Goal: Information Seeking & Learning: Find specific fact

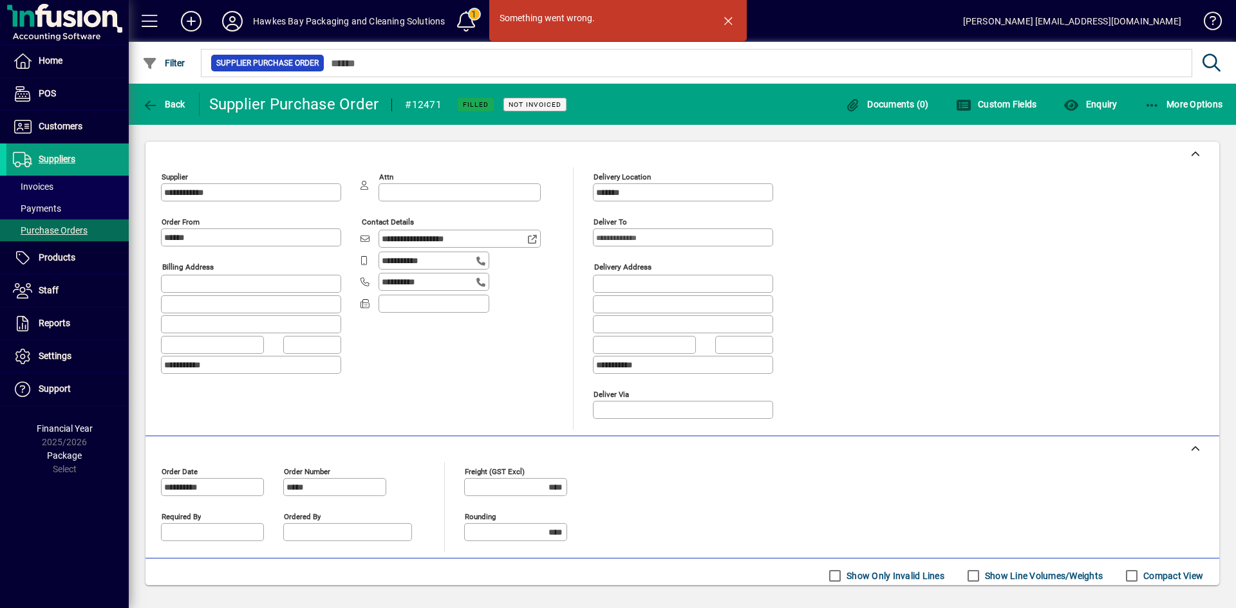
click at [729, 22] on span "button" at bounding box center [728, 20] width 31 height 31
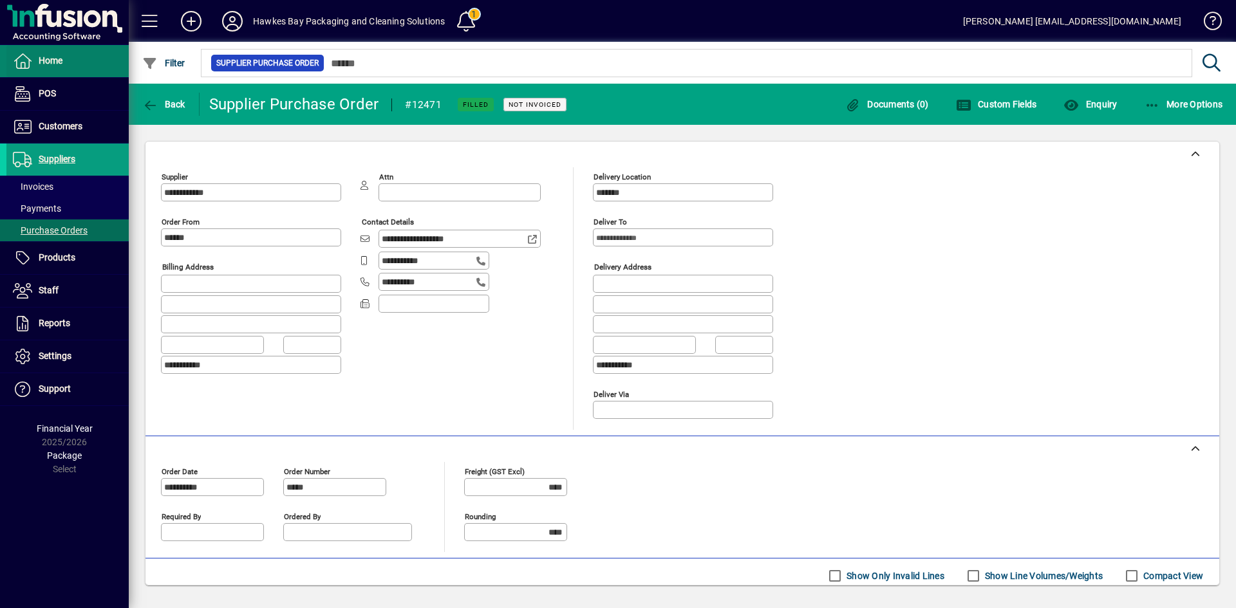
click at [66, 60] on span at bounding box center [67, 61] width 122 height 31
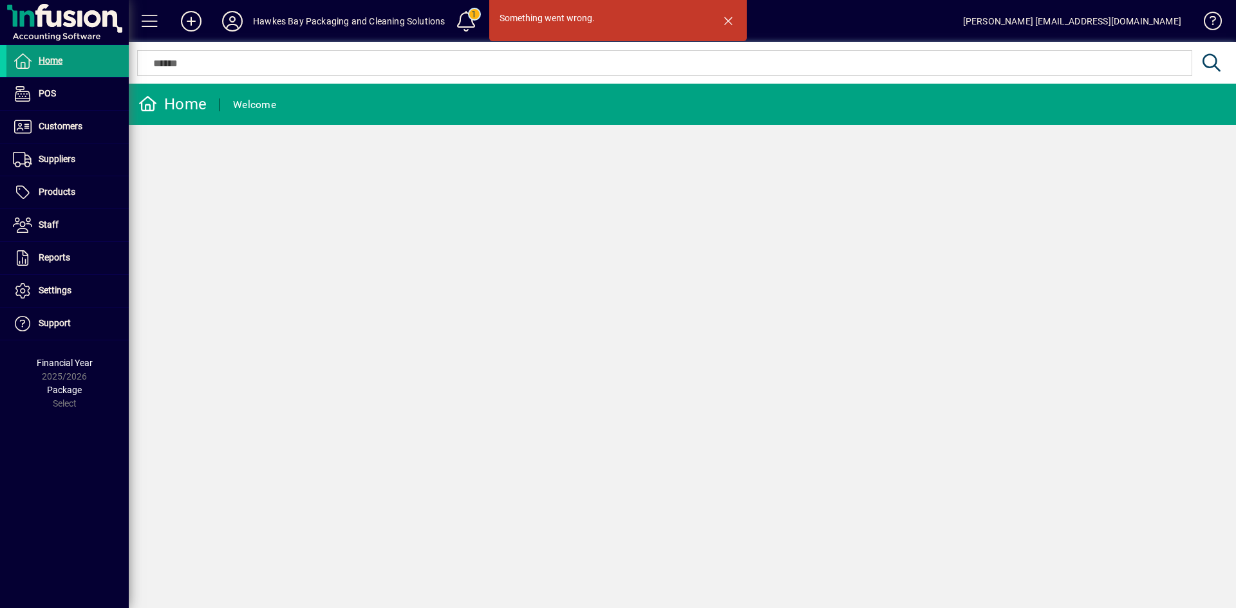
click at [66, 60] on span at bounding box center [67, 61] width 122 height 31
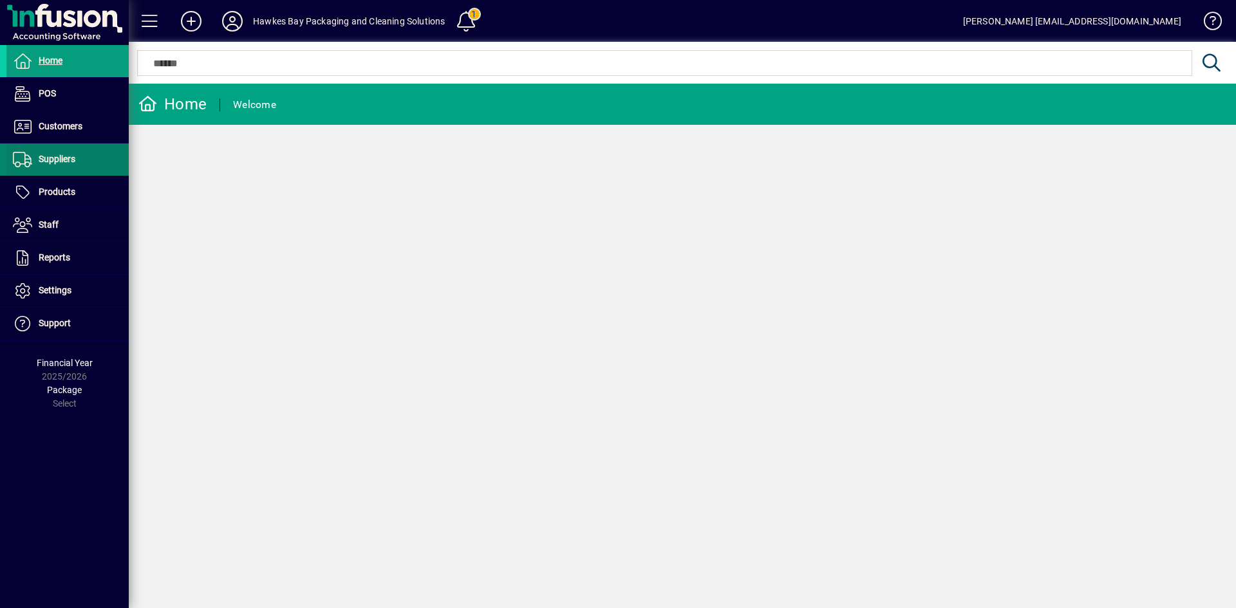
click at [54, 162] on span "Suppliers" at bounding box center [57, 159] width 37 height 10
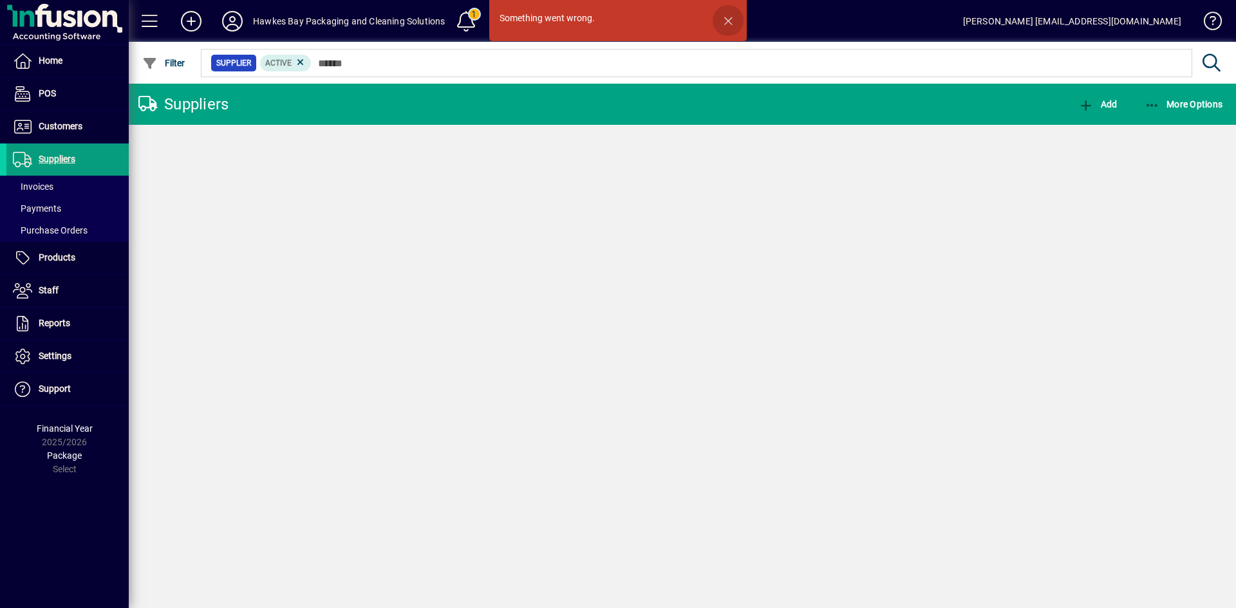
click at [731, 21] on span "button" at bounding box center [728, 20] width 31 height 31
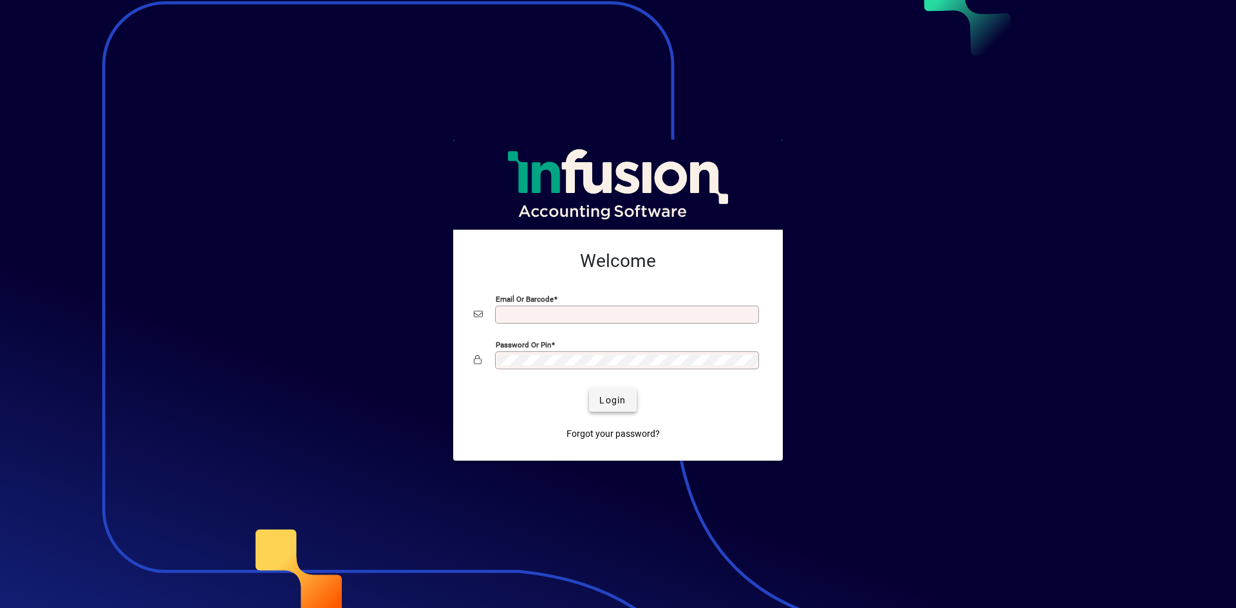
type input "**********"
click at [603, 390] on span "submit" at bounding box center [612, 400] width 47 height 31
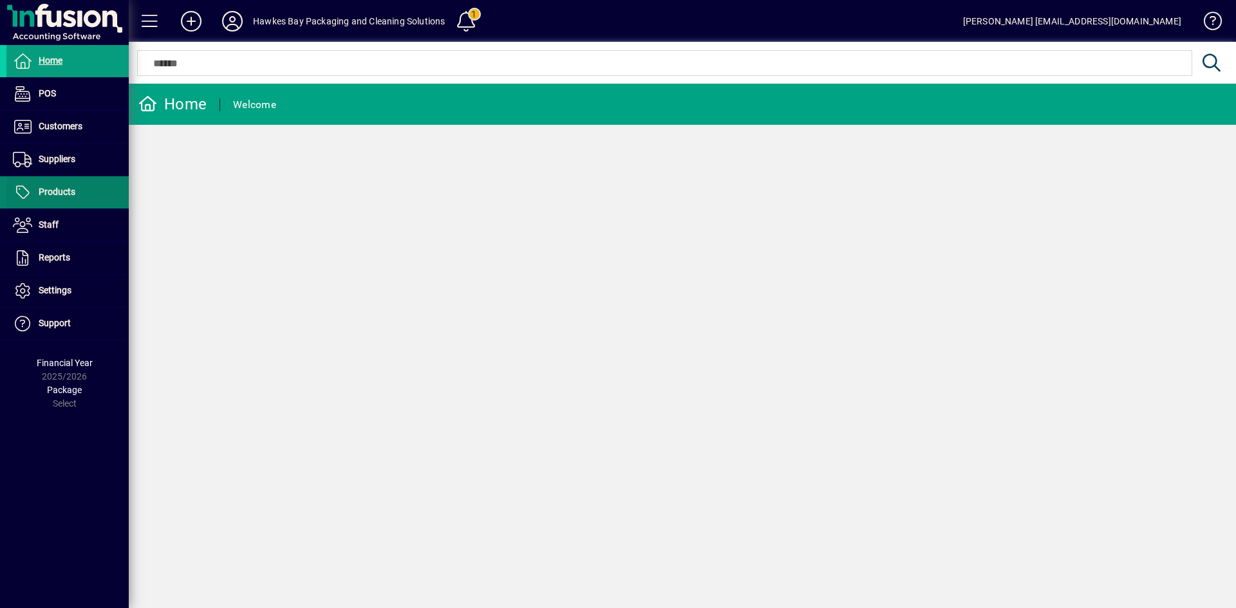
click at [55, 187] on span "Products" at bounding box center [57, 192] width 37 height 10
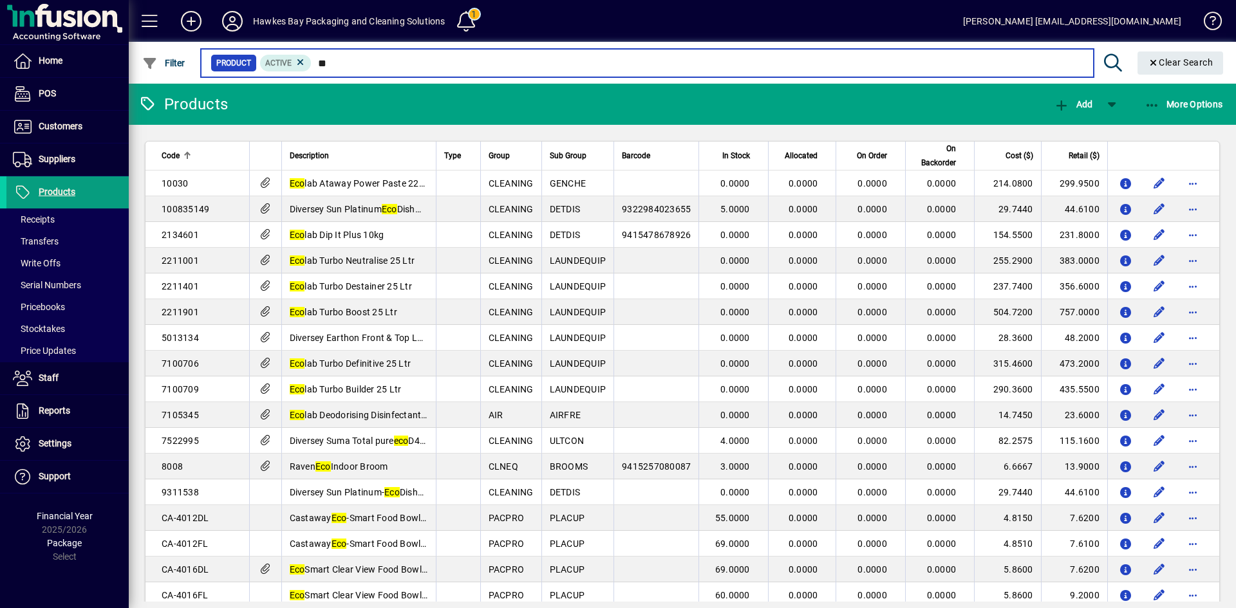
type input "*"
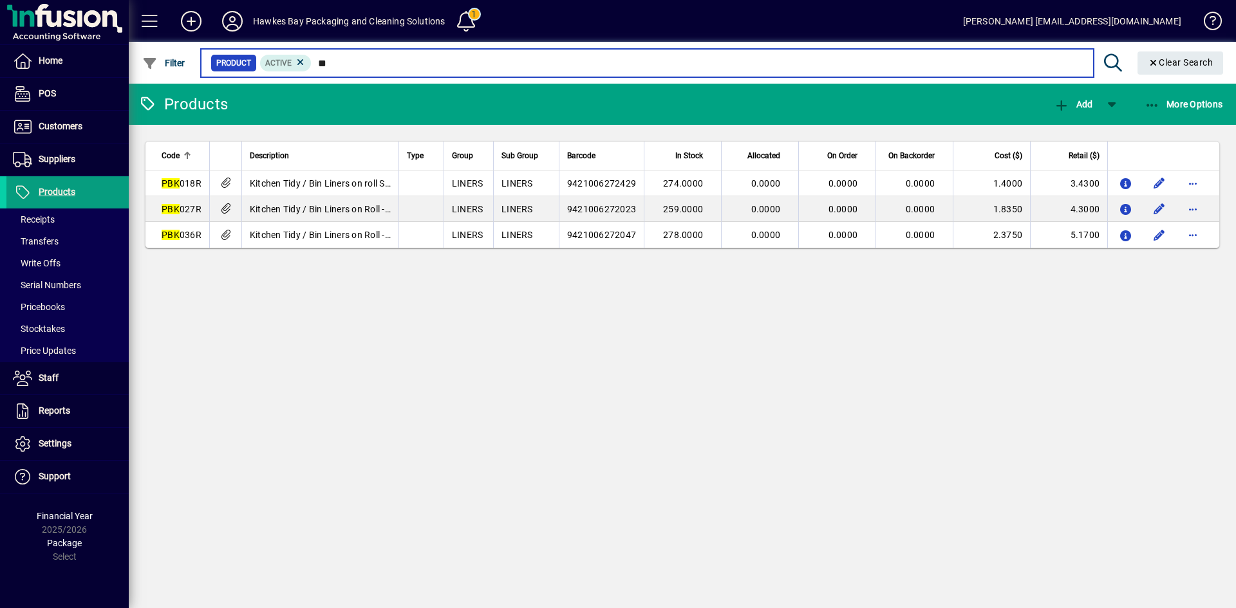
type input "*"
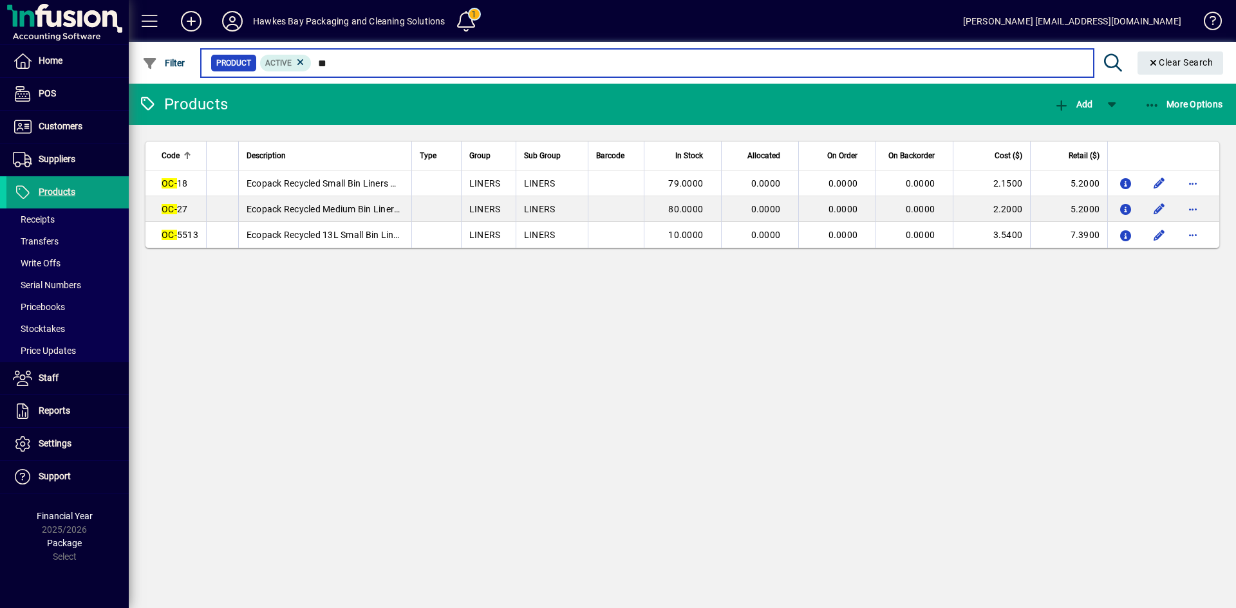
type input "*"
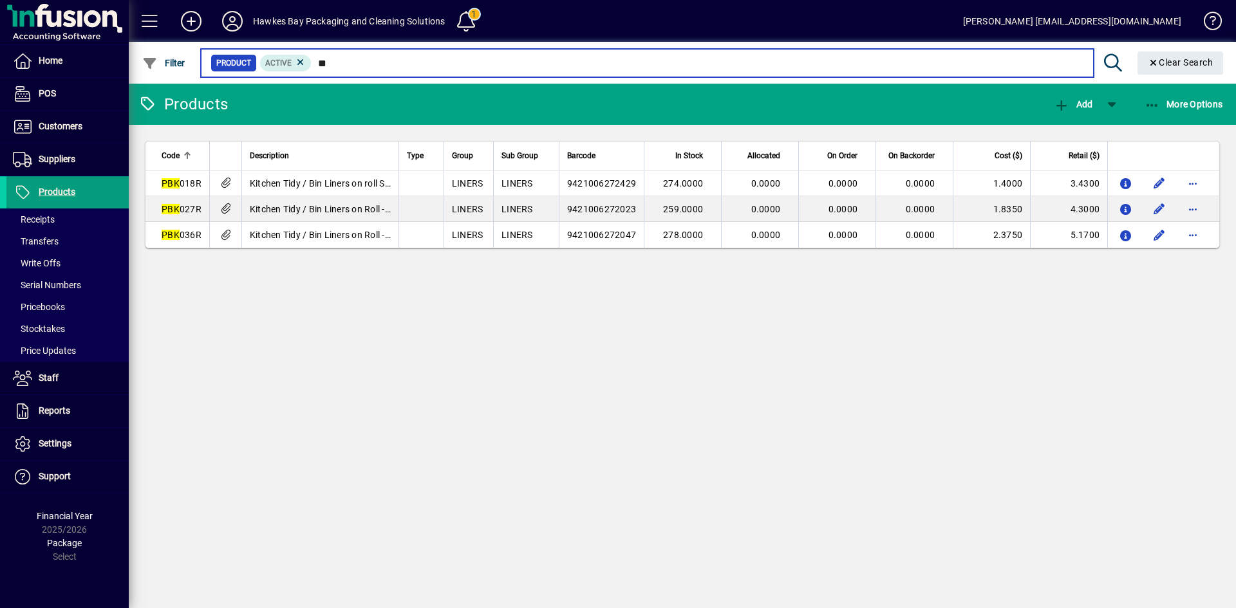
type input "*"
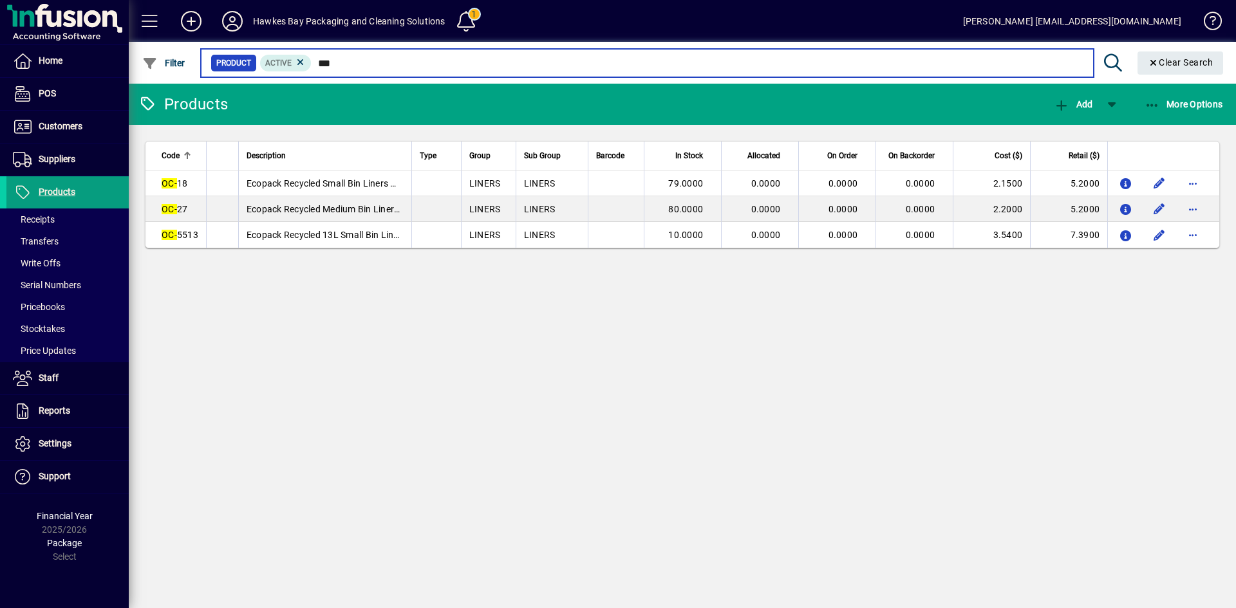
type input "***"
